Goal: Navigation & Orientation: Find specific page/section

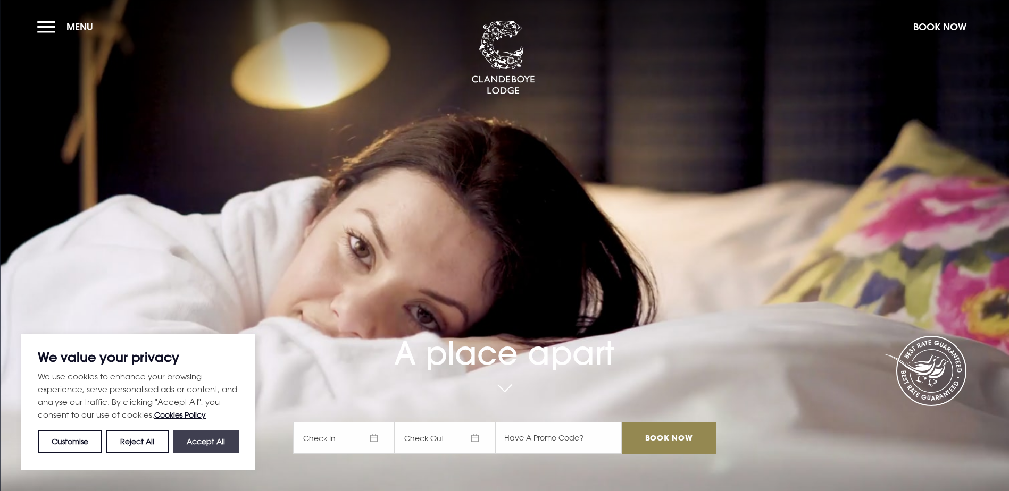
click at [217, 440] on button "Accept All" at bounding box center [206, 441] width 66 height 23
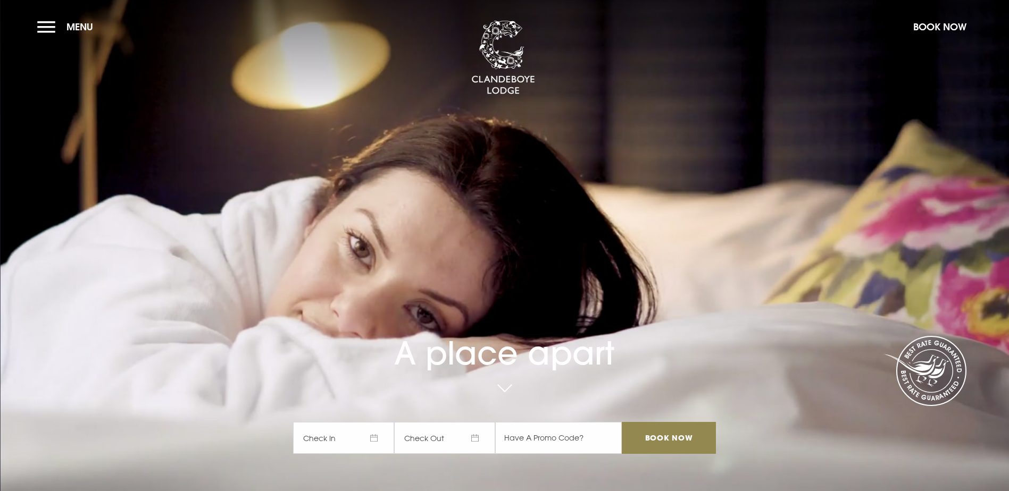
checkbox input "true"
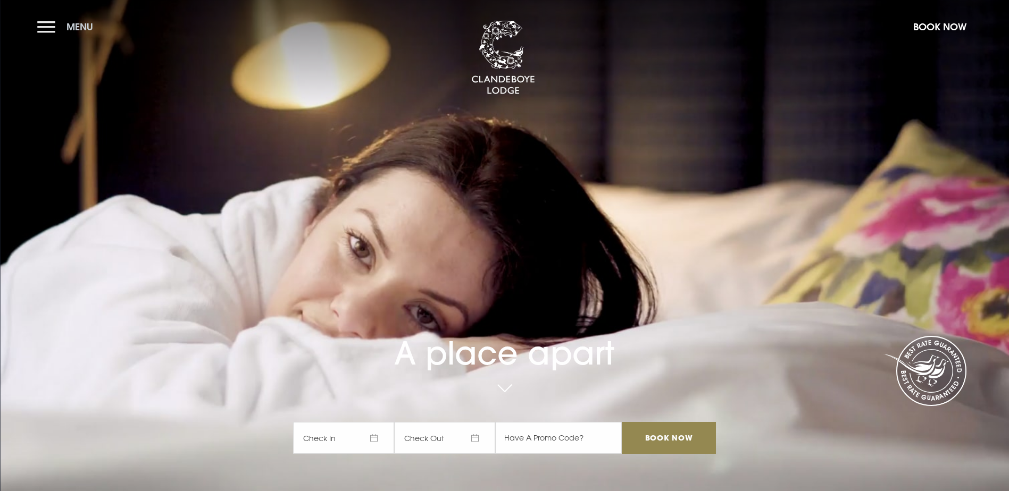
click at [55, 32] on button "Menu" at bounding box center [67, 26] width 61 height 23
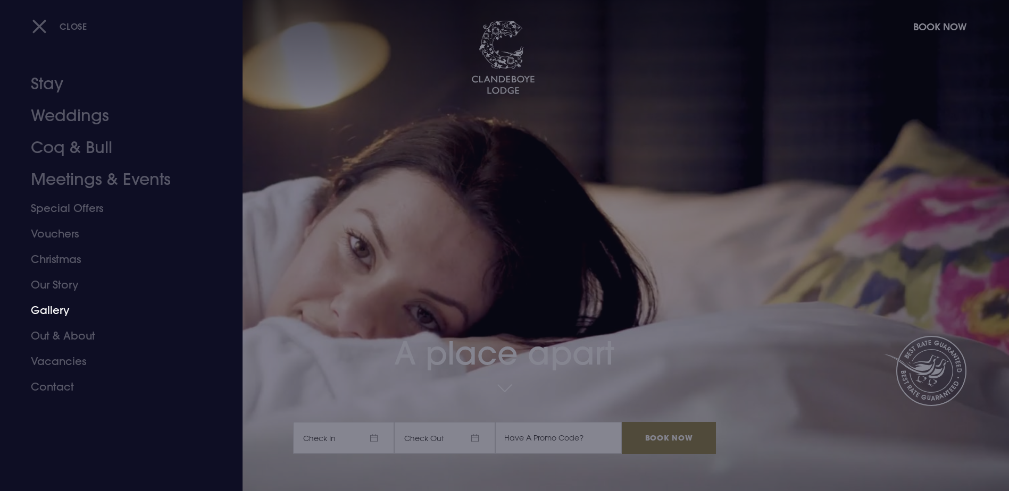
click at [52, 306] on link "Gallery" at bounding box center [115, 311] width 168 height 26
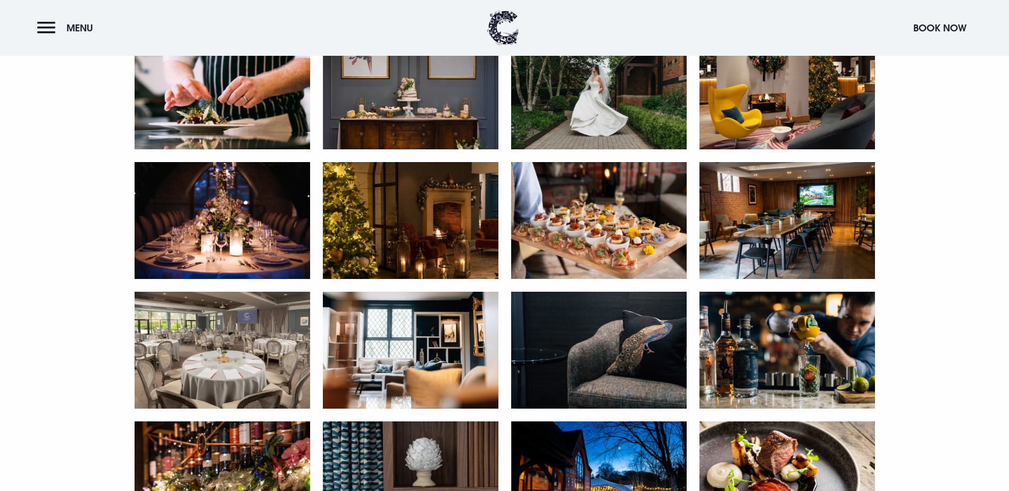
scroll to position [1787, 0]
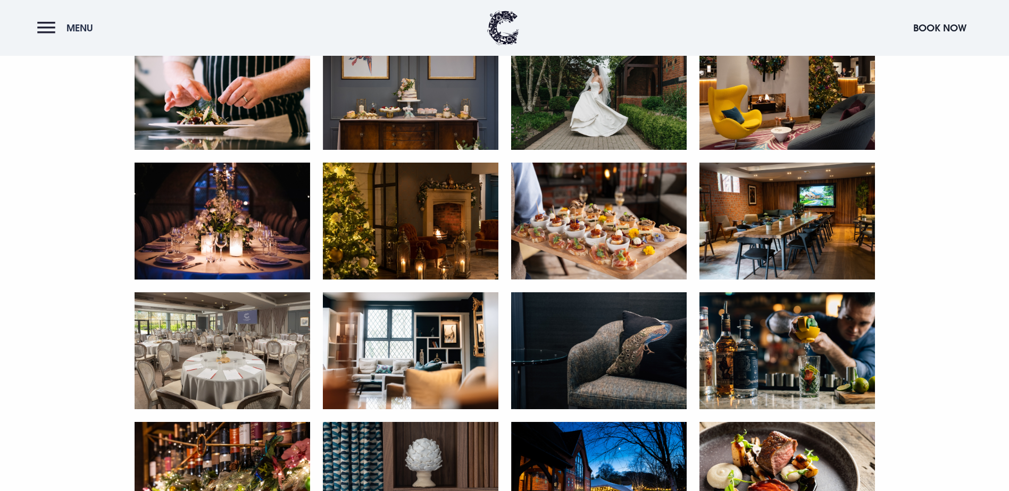
click at [45, 26] on button "Menu" at bounding box center [67, 27] width 61 height 23
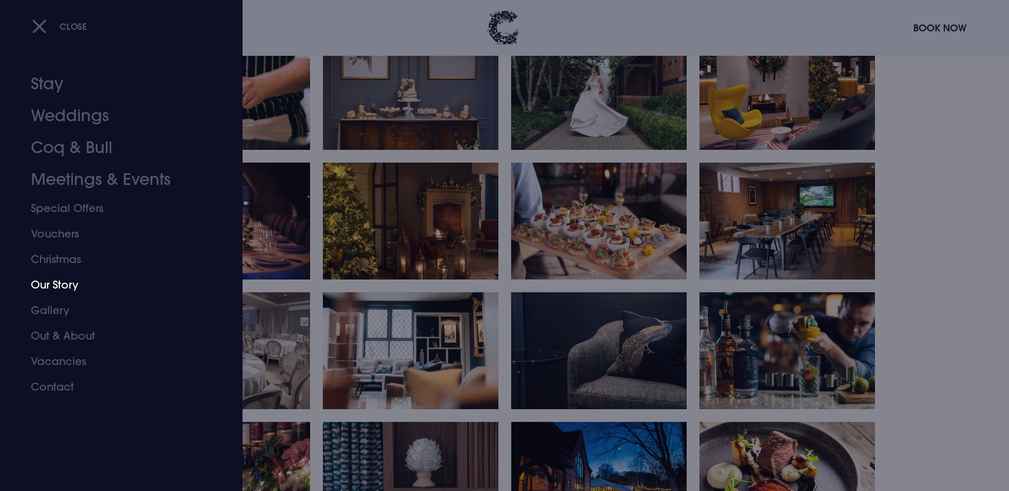
click at [60, 286] on link "Our Story" at bounding box center [115, 285] width 168 height 26
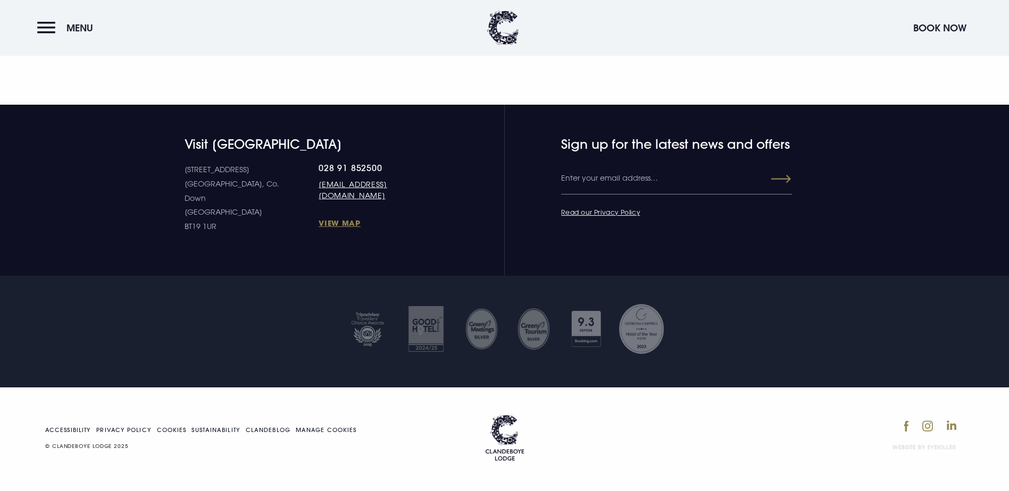
scroll to position [2108, 0]
